Goal: Transaction & Acquisition: Purchase product/service

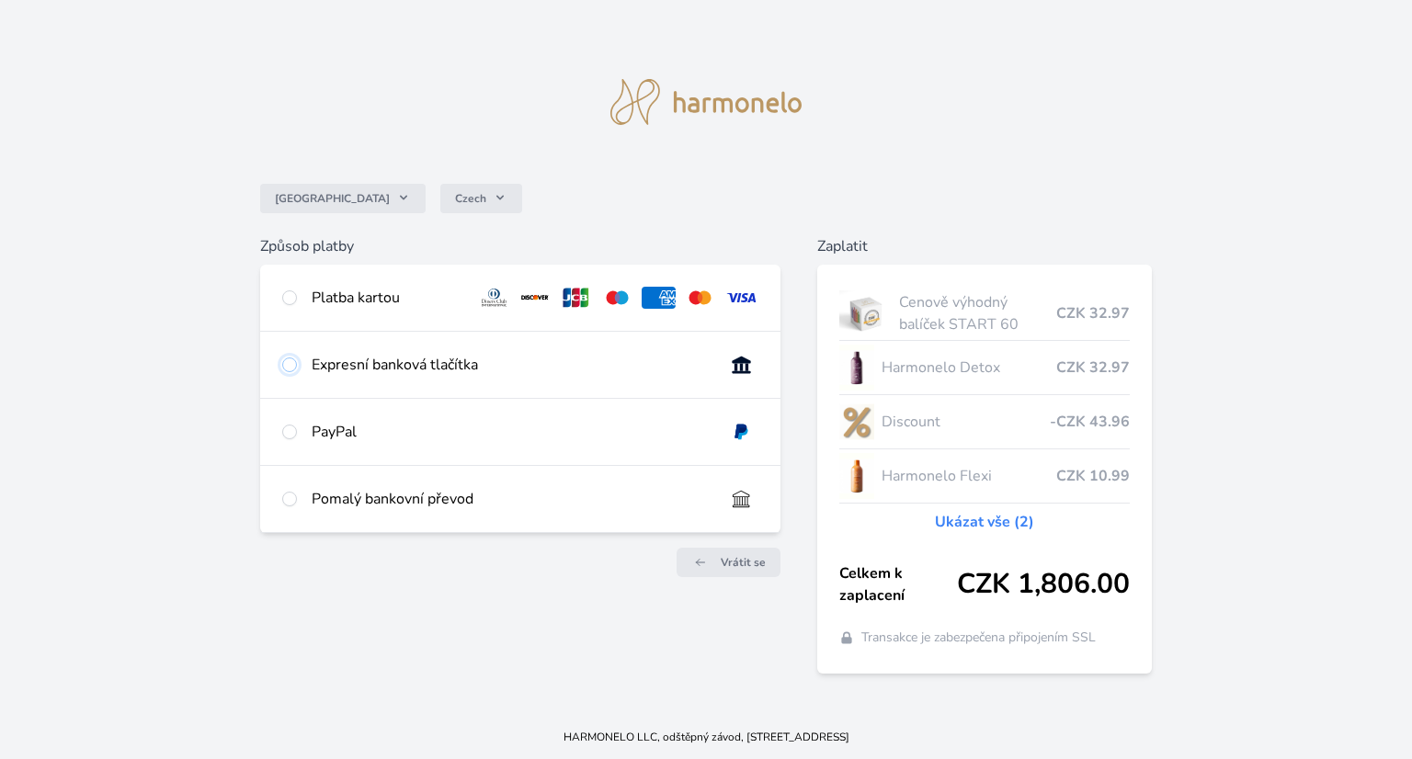
click at [291, 363] on input "radio" at bounding box center [289, 365] width 15 height 15
radio input "true"
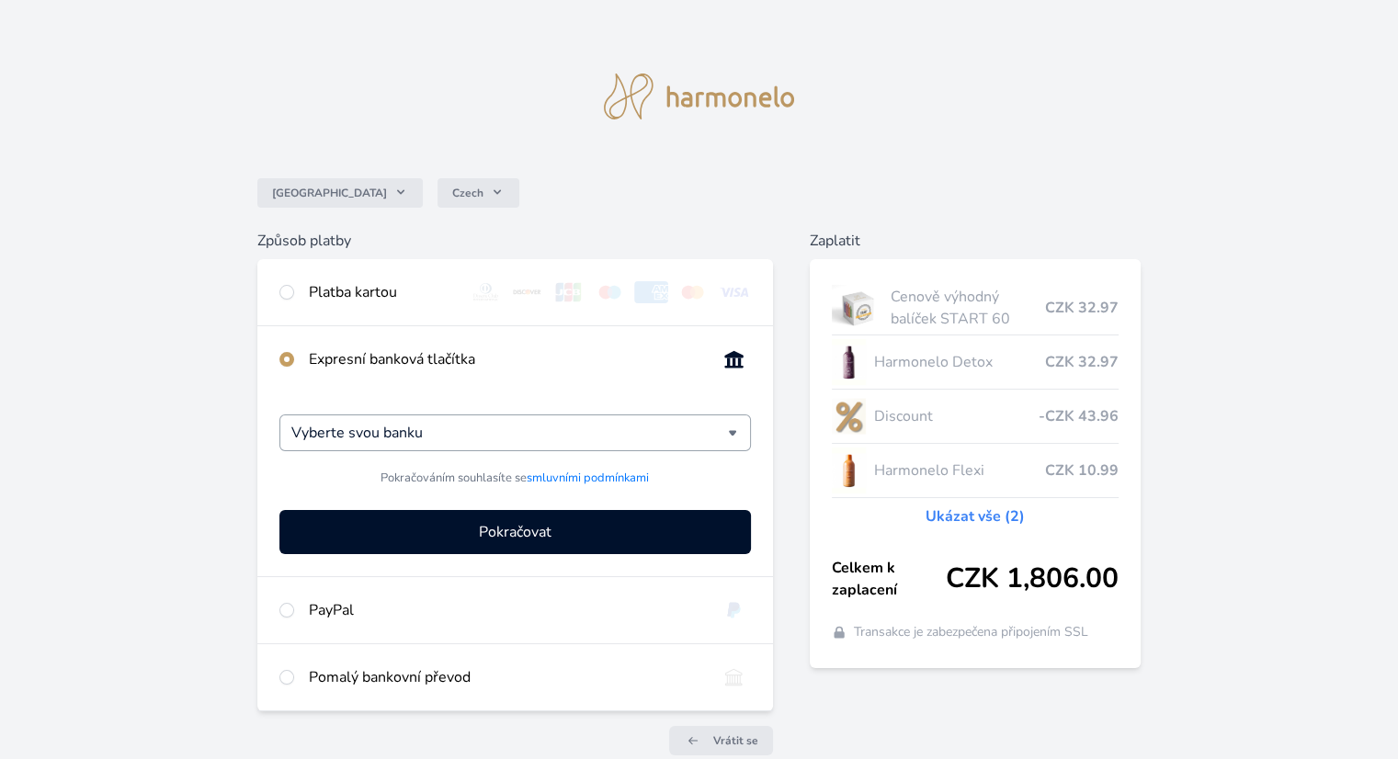
click at [730, 429] on div "Vyberte svou banku" at bounding box center [514, 433] width 471 height 37
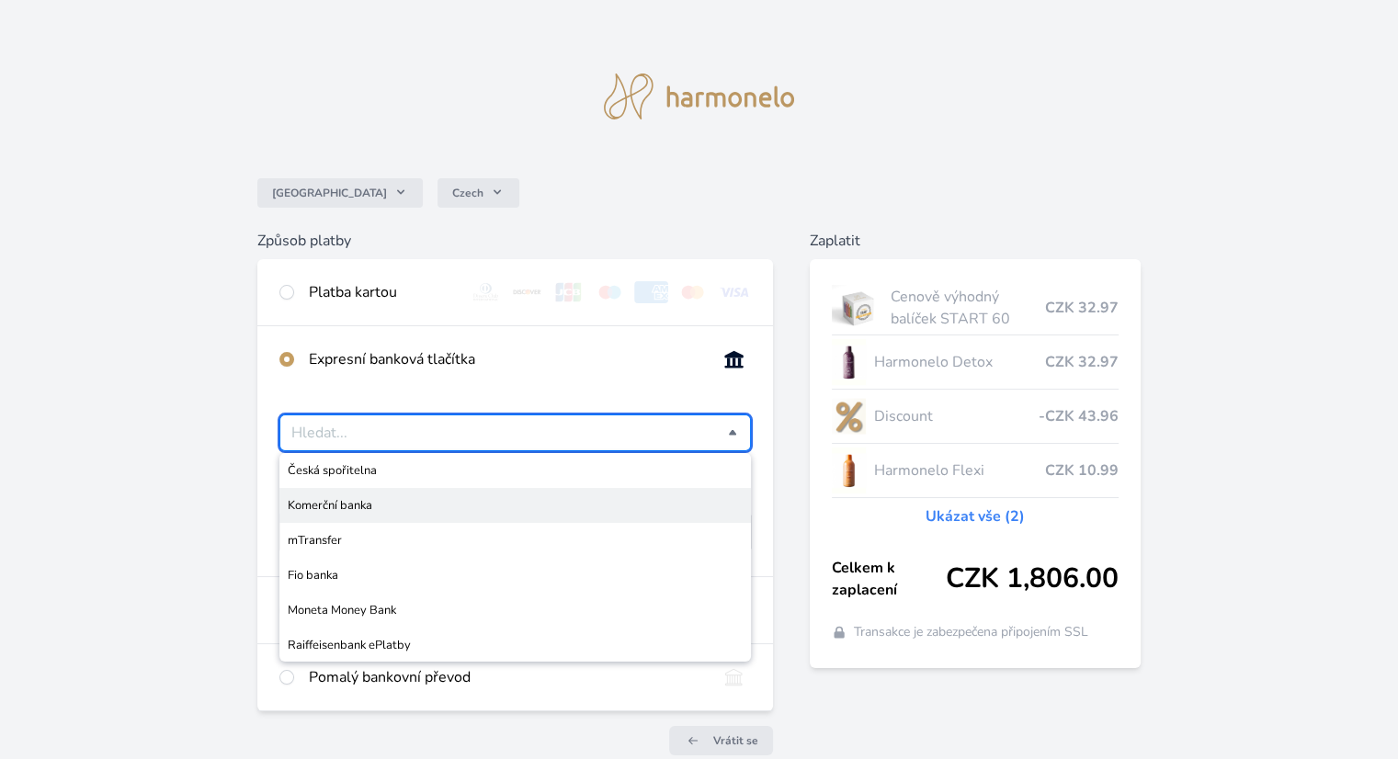
click at [385, 507] on span "Komerční banka" at bounding box center [515, 505] width 454 height 18
type input "Komerční banka"
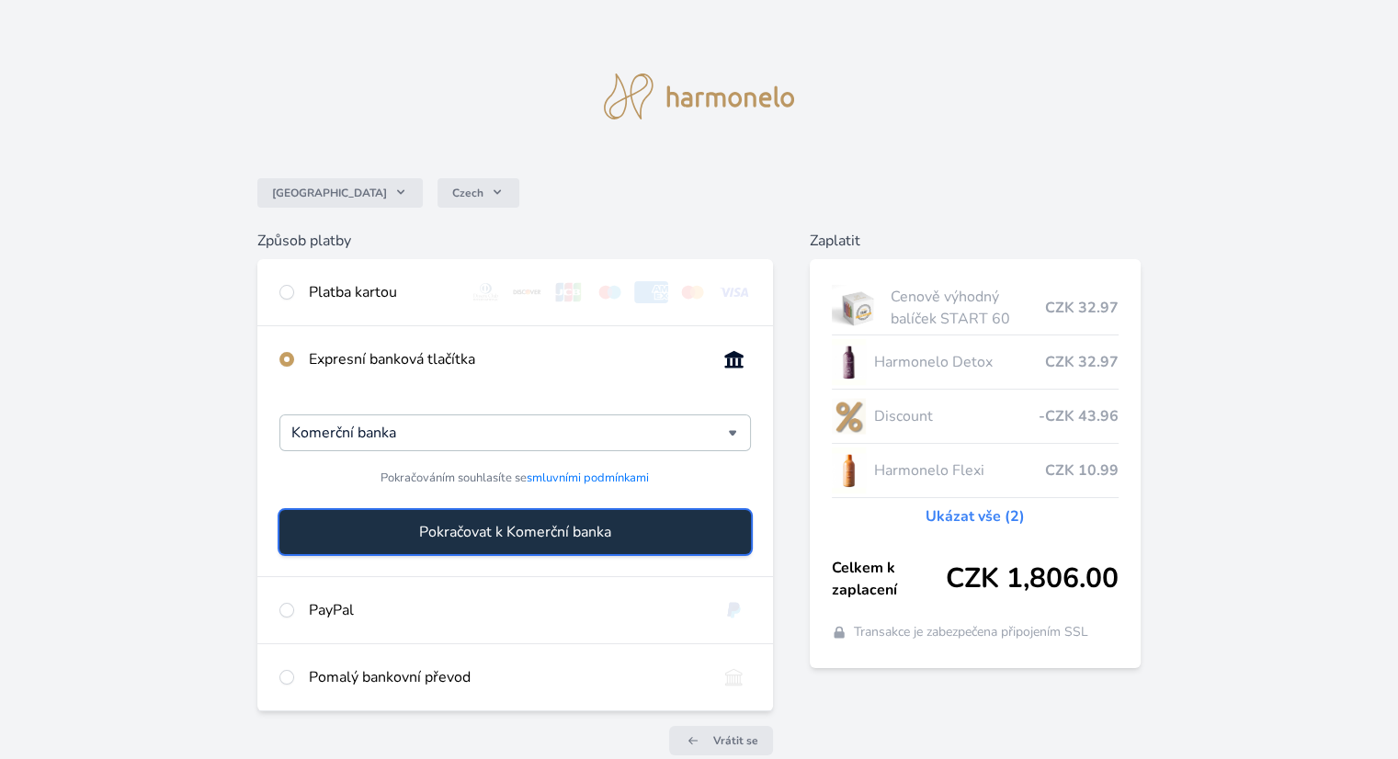
click at [463, 530] on span "Pokračovat k Komerční banka" at bounding box center [515, 532] width 192 height 22
